Goal: Task Accomplishment & Management: Use online tool/utility

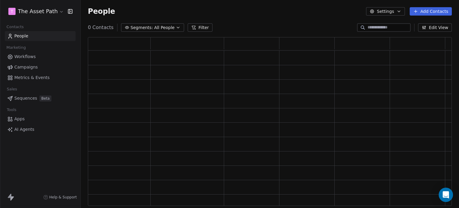
scroll to position [164, 359]
click at [16, 66] on span "Campaigns" at bounding box center [25, 67] width 23 height 6
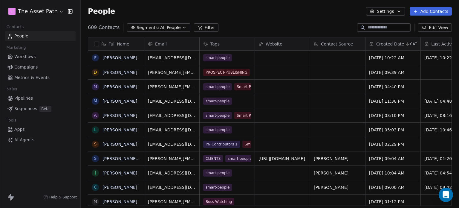
scroll to position [178, 374]
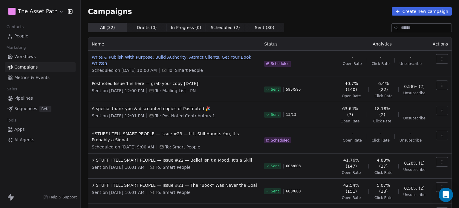
click at [142, 57] on span "Write & Publish With Purpose: Build Authority, Attract Clients, Get Your Book W…" at bounding box center [174, 60] width 165 height 12
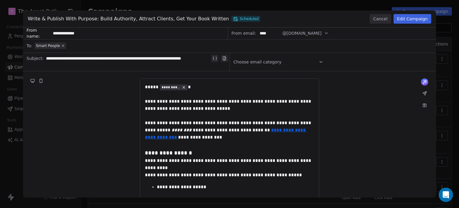
click at [402, 16] on button "Edit Campaign" at bounding box center [413, 19] width 38 height 10
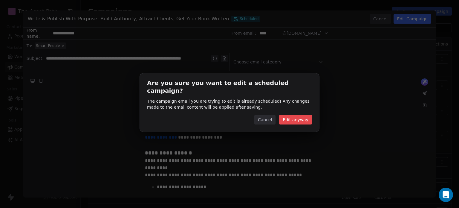
click at [291, 116] on button "Edit anyway" at bounding box center [295, 120] width 33 height 10
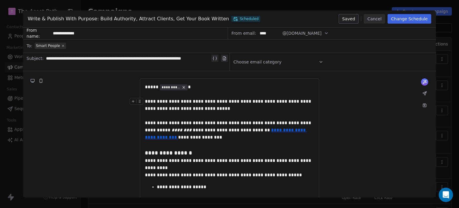
click at [397, 19] on button "Change Schedule" at bounding box center [410, 19] width 44 height 10
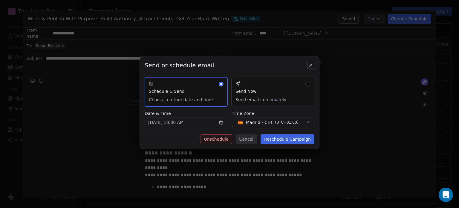
click at [206, 126] on body "T The Asset Path Contacts People Marketing Workflows Campaigns Metrics & Events…" at bounding box center [229, 104] width 459 height 208
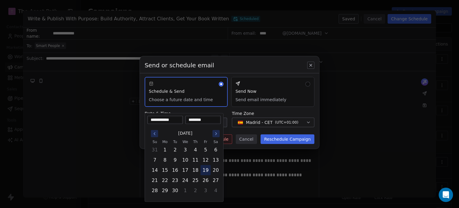
click at [205, 171] on button "19" at bounding box center [206, 170] width 10 height 10
click at [198, 119] on input "********" at bounding box center [203, 120] width 33 height 6
click at [261, 67] on div "Send or schedule email Schedule & Send Choose a future date and time Send Now S…" at bounding box center [229, 104] width 459 height 115
type input "********"
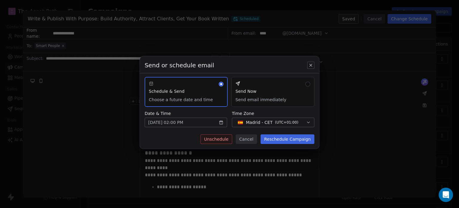
click at [260, 123] on span "Madrid - CET" at bounding box center [259, 122] width 27 height 6
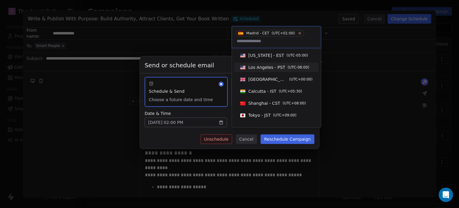
click at [298, 32] on icon at bounding box center [300, 33] width 4 height 4
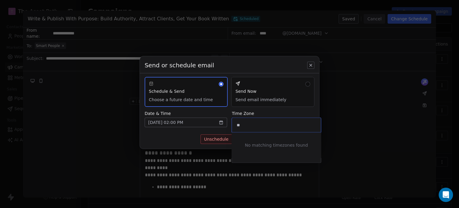
type input "*"
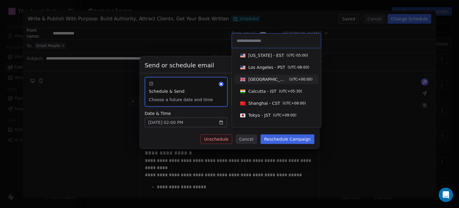
click at [278, 79] on div "London - GMT ( UTC+00:00 )" at bounding box center [280, 79] width 64 height 6
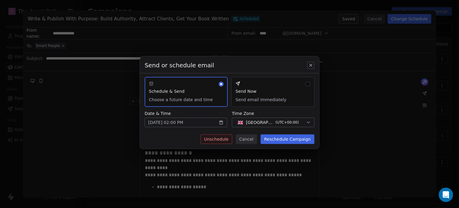
click at [179, 121] on body "T The Asset Path Contacts People Marketing Workflows Campaigns Metrics & Events…" at bounding box center [229, 104] width 459 height 208
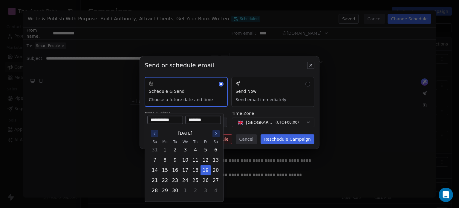
click at [195, 118] on input "********" at bounding box center [203, 120] width 33 height 6
click at [193, 119] on input "********" at bounding box center [203, 120] width 33 height 6
type input "********"
click at [244, 113] on div "Send or schedule email Schedule & Send Choose a future date and time Send Now S…" at bounding box center [229, 104] width 459 height 115
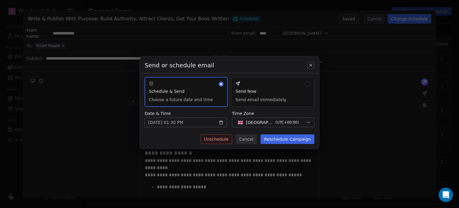
click at [284, 138] on button "Reschedule Campaign" at bounding box center [288, 139] width 54 height 10
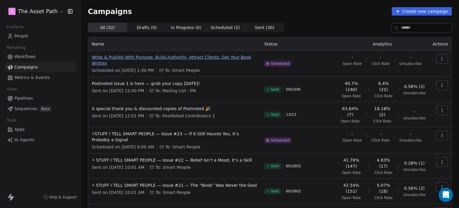
click at [144, 57] on span "Write & Publish With Purpose: Build Authority, Attract Clients, Get Your Book W…" at bounding box center [174, 60] width 165 height 12
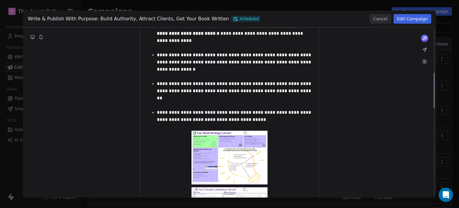
scroll to position [209, 0]
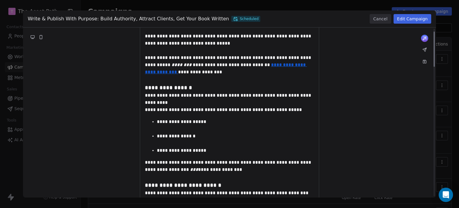
scroll to position [0, 0]
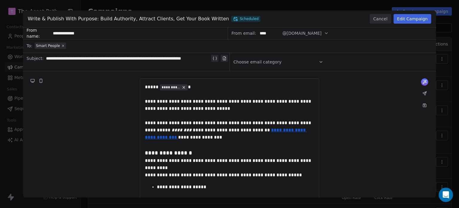
click at [413, 16] on button "Edit Campaign" at bounding box center [413, 19] width 38 height 10
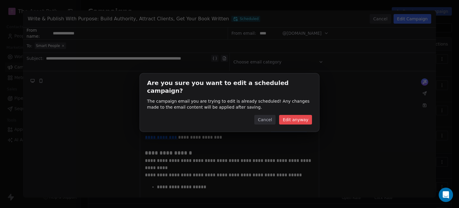
click at [292, 115] on button "Edit anyway" at bounding box center [295, 120] width 33 height 10
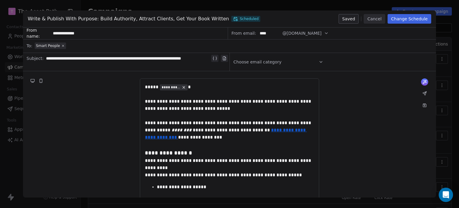
click at [40, 81] on icon at bounding box center [41, 81] width 2 height 4
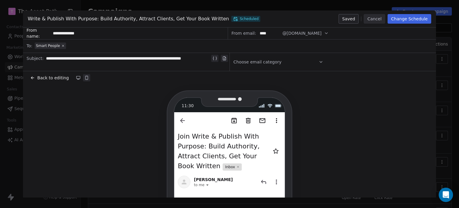
click at [48, 80] on span "Back to editing" at bounding box center [52, 78] width 31 height 6
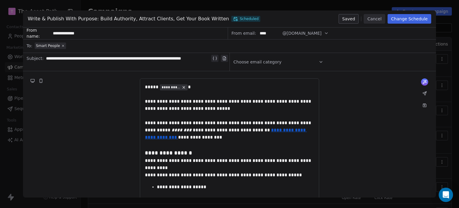
click at [382, 17] on button "Cancel" at bounding box center [374, 19] width 21 height 10
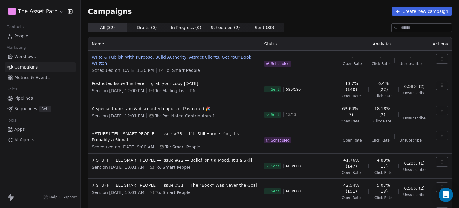
click at [168, 58] on span "Write & Publish With Purpose: Build Authority, Attract Clients, Get Your Book W…" at bounding box center [174, 60] width 165 height 12
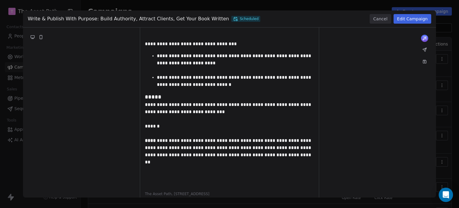
scroll to position [113, 0]
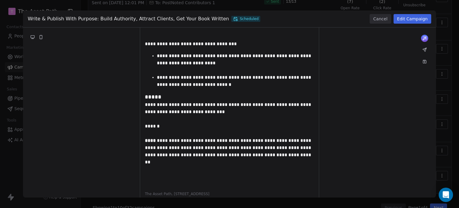
click at [380, 20] on button "Cancel" at bounding box center [380, 19] width 21 height 10
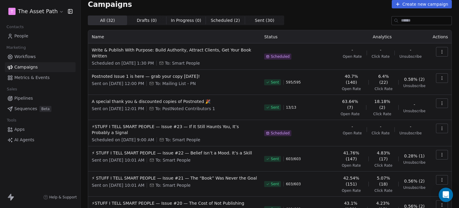
scroll to position [0, 0]
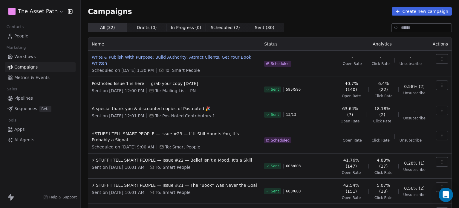
click at [175, 57] on span "Write & Publish With Purpose: Build Authority, Attract Clients, Get Your Book W…" at bounding box center [174, 60] width 165 height 12
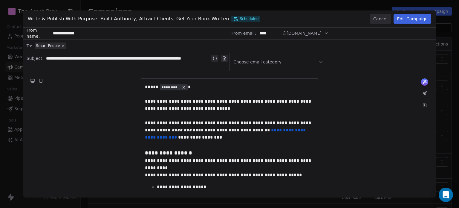
click at [402, 19] on button "Edit Campaign" at bounding box center [413, 19] width 38 height 10
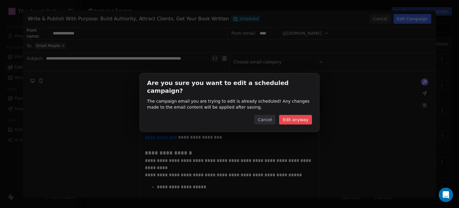
click at [296, 115] on button "Edit anyway" at bounding box center [295, 120] width 33 height 10
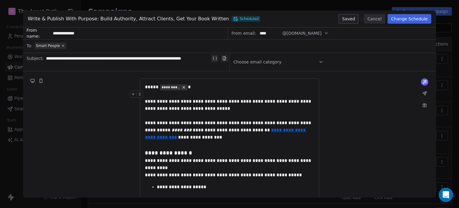
click at [402, 20] on button "Change Schedule" at bounding box center [410, 19] width 44 height 10
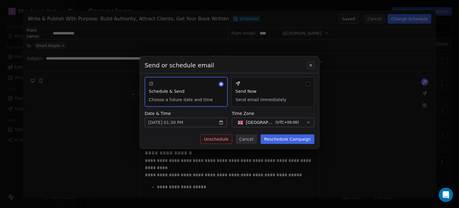
click at [258, 95] on button "Send Now Send email immediately" at bounding box center [272, 92] width 83 height 30
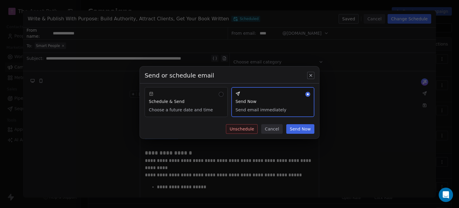
click at [294, 128] on button "Send Now" at bounding box center [300, 129] width 28 height 10
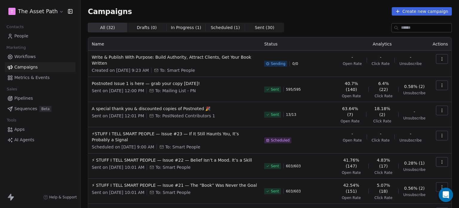
click at [334, 19] on div "Campaigns Create new campaign All ( 32 ) All ( 32 ) Drafts ( 0 ) Drafts ( 0 ) I…" at bounding box center [270, 166] width 364 height 318
click at [239, 57] on span "Write & Publish With Purpose: Build Authority, Attract Clients, Get Your Book W…" at bounding box center [174, 60] width 165 height 12
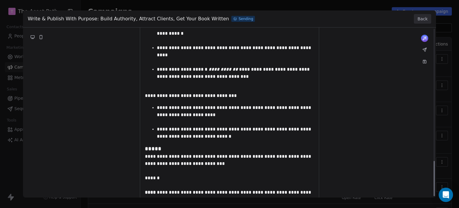
scroll to position [637, 0]
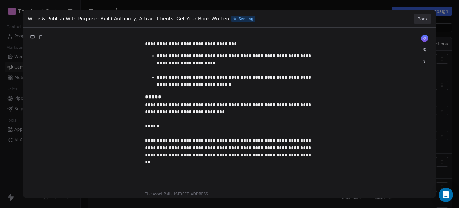
click at [428, 18] on button "Back" at bounding box center [422, 19] width 17 height 10
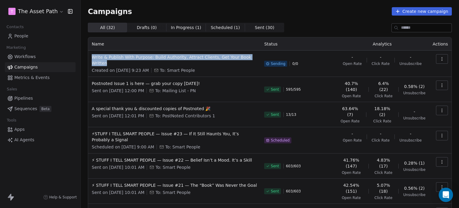
drag, startPoint x: 260, startPoint y: 57, endPoint x: 90, endPoint y: 57, distance: 169.5
click at [90, 57] on td "Write & Publish With Purpose: Build Authority, Attract Clients, Get Your Book W…" at bounding box center [174, 64] width 173 height 26
copy span "Write & Publish With Purpose: Build Authority, Attract Clients, Get Your Book W…"
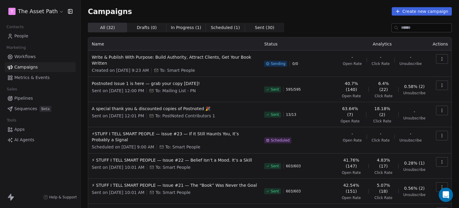
click at [305, 26] on div "All ( 32 ) All ( 32 ) Drafts ( 0 ) Drafts ( 0 ) In Progress ( 1 ) In Progress (…" at bounding box center [270, 28] width 364 height 10
